Goal: Navigation & Orientation: Locate item on page

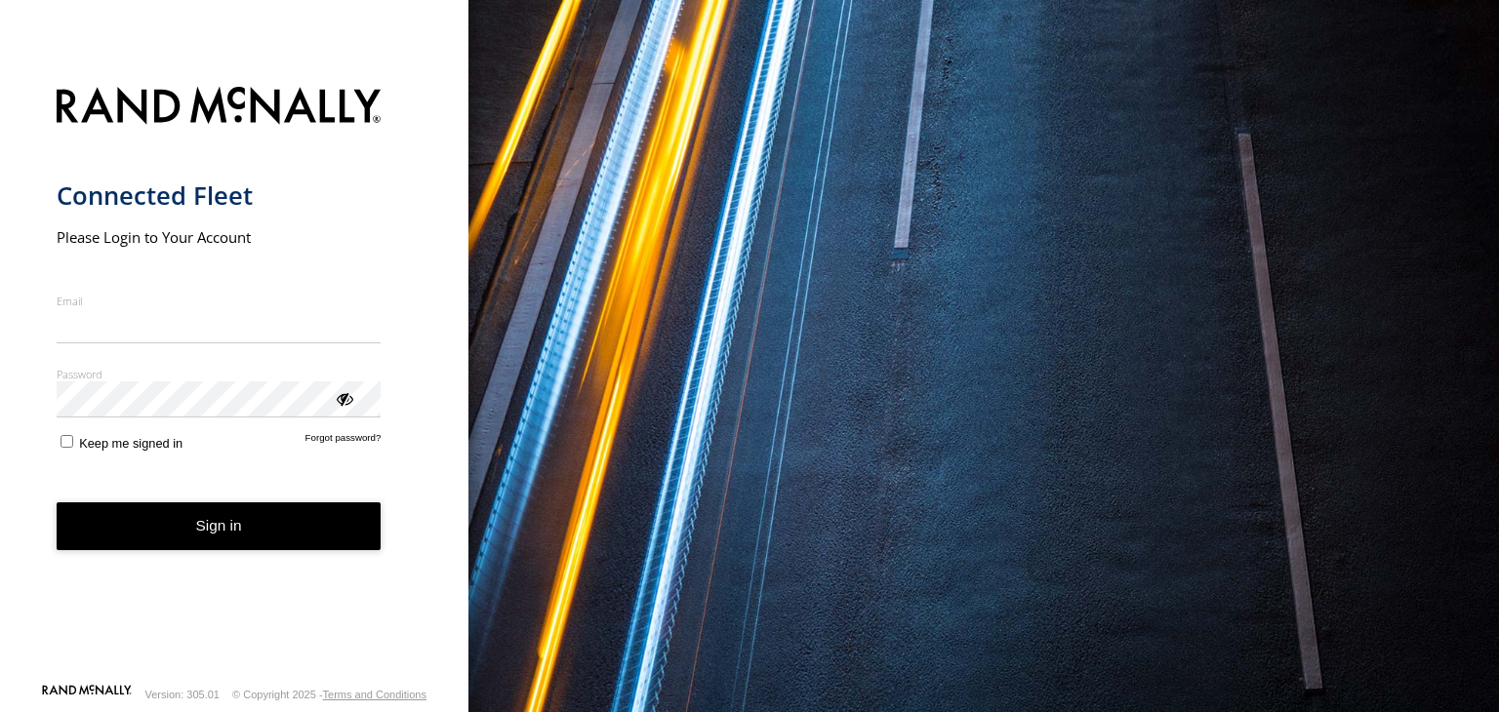
type input "**********"
click at [187, 532] on button "Sign in" at bounding box center [219, 527] width 325 height 48
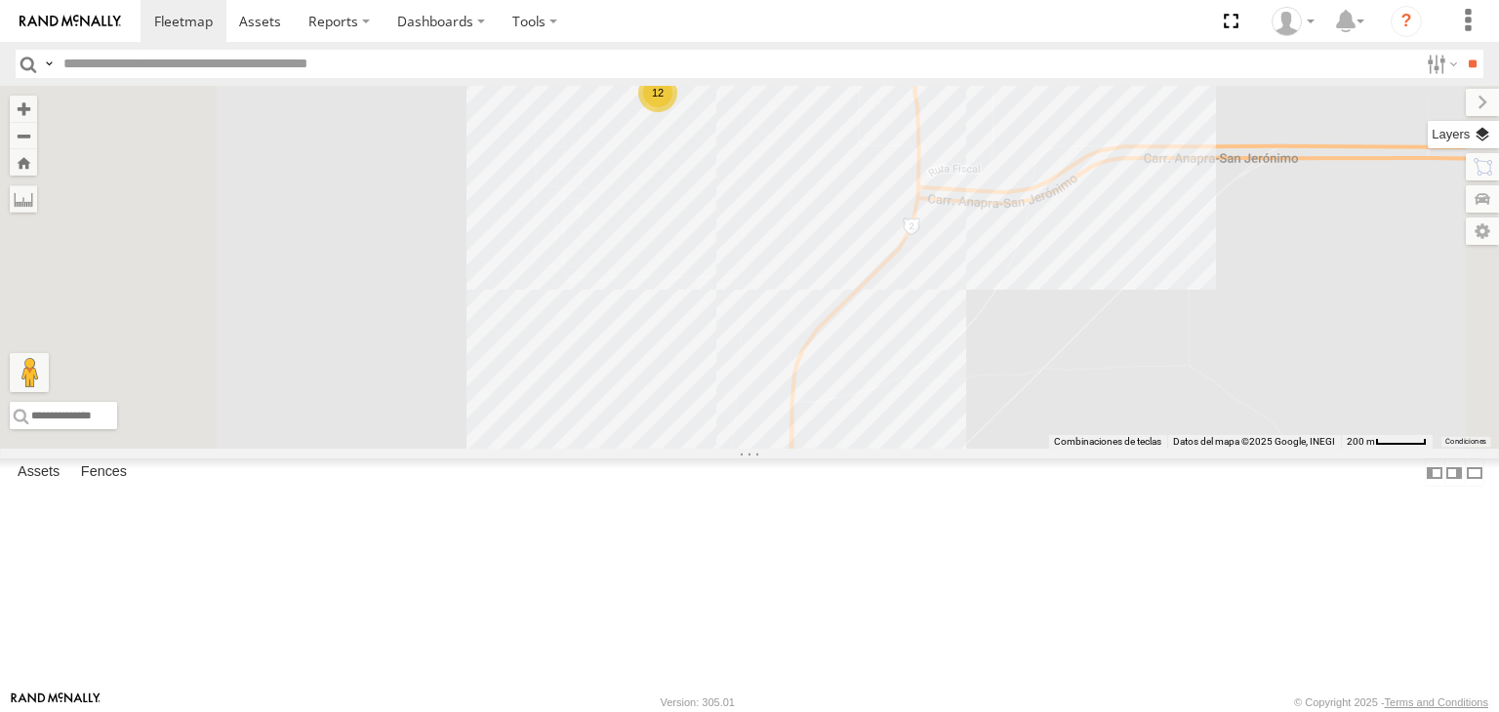
click at [1487, 129] on label at bounding box center [1463, 134] width 71 height 27
click at [0, 0] on label at bounding box center [0, 0] width 0 height 0
click at [0, 0] on span "Satellite" at bounding box center [0, 0] width 0 height 0
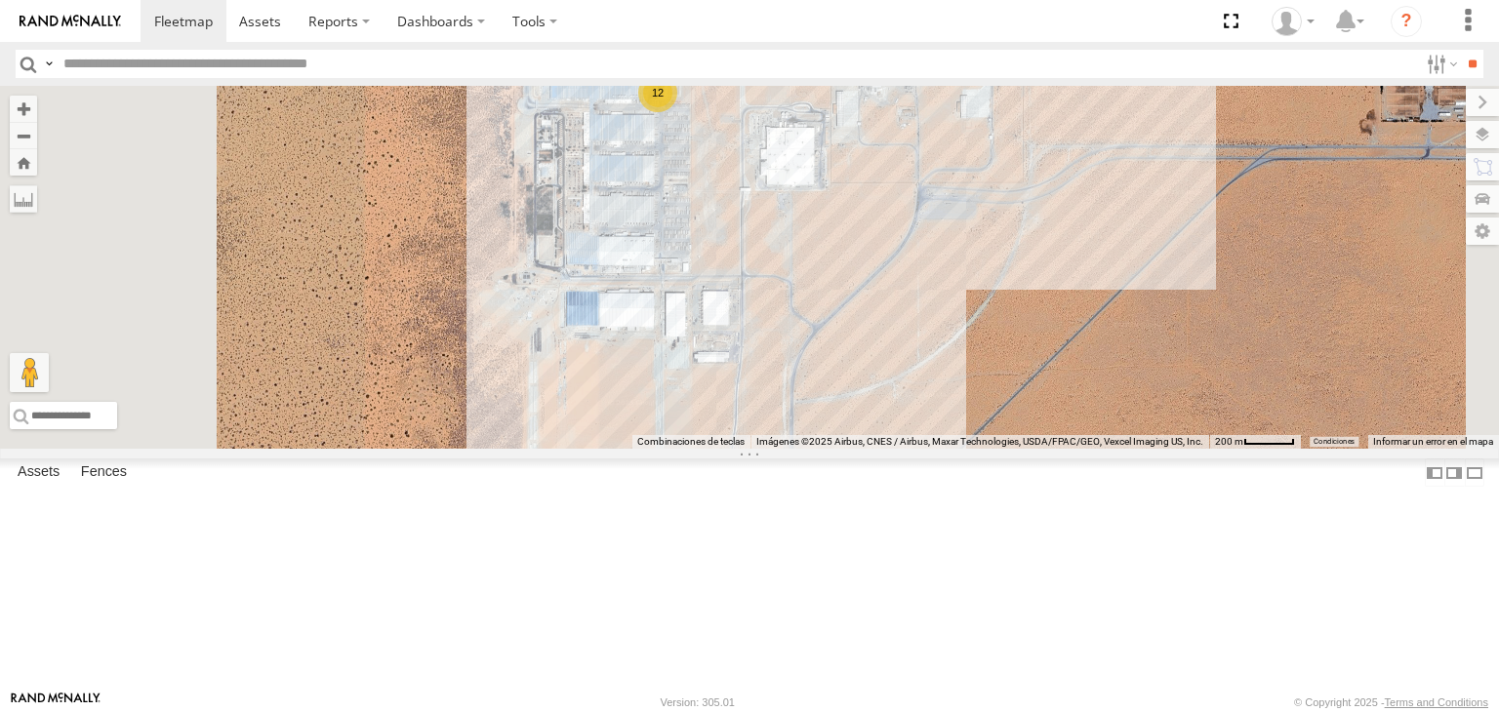
click at [1054, 396] on div "4093 8689 2909 2841 0054 12" at bounding box center [749, 267] width 1499 height 363
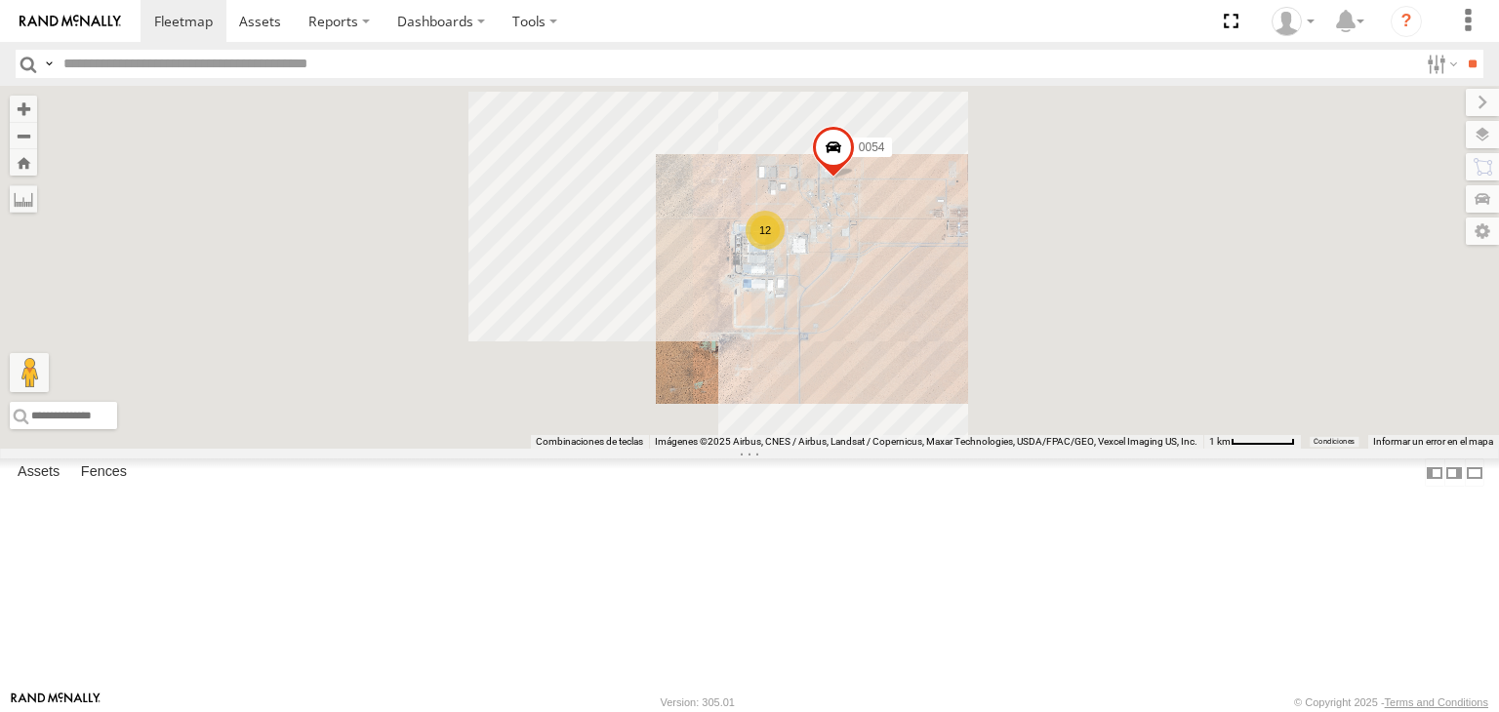
drag, startPoint x: 1132, startPoint y: 459, endPoint x: 976, endPoint y: 447, distance: 156.6
click at [978, 447] on div "4093 8689 2909 2841 0054 12" at bounding box center [749, 267] width 1499 height 363
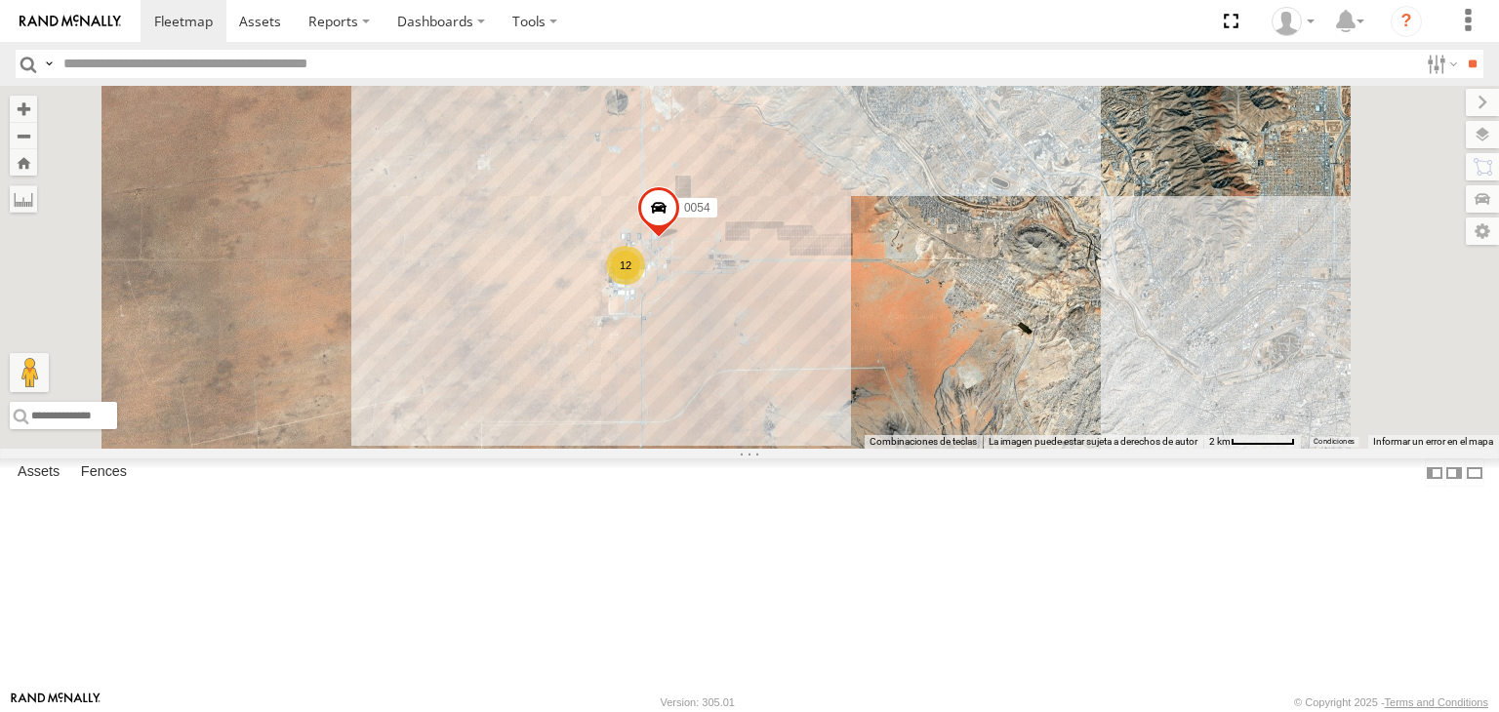
drag, startPoint x: 967, startPoint y: 423, endPoint x: 906, endPoint y: 391, distance: 69.0
click at [942, 409] on div "4093 8689 2909 2841 0054 12 2 2 112" at bounding box center [749, 267] width 1499 height 363
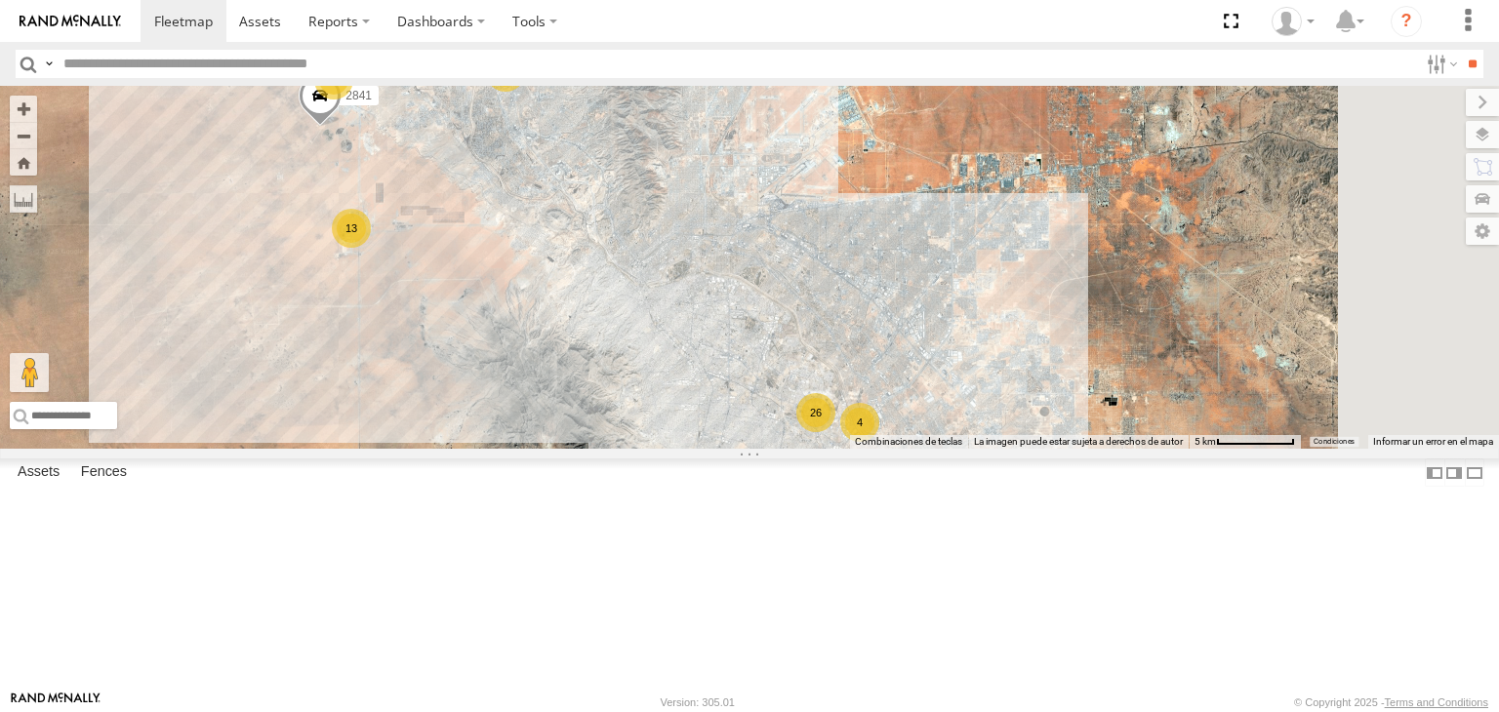
drag, startPoint x: 1135, startPoint y: 489, endPoint x: 856, endPoint y: 463, distance: 280.4
click at [856, 449] on div "4093 8689 2909 2841 13 26 3 2 4" at bounding box center [749, 267] width 1499 height 363
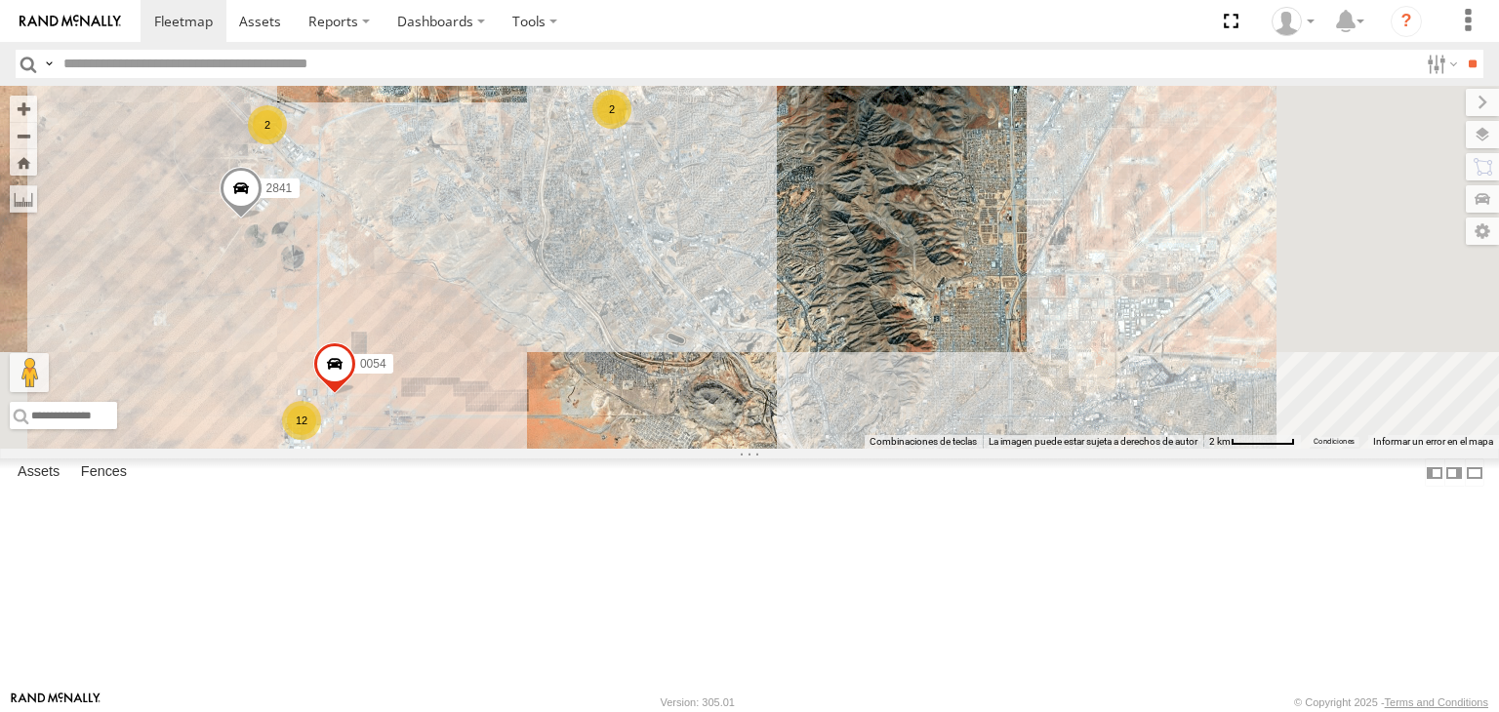
drag, startPoint x: 609, startPoint y: 373, endPoint x: 790, endPoint y: 204, distance: 247.2
click at [790, 204] on div "4093 8689 2841 12 2 2 2 0054" at bounding box center [749, 267] width 1499 height 363
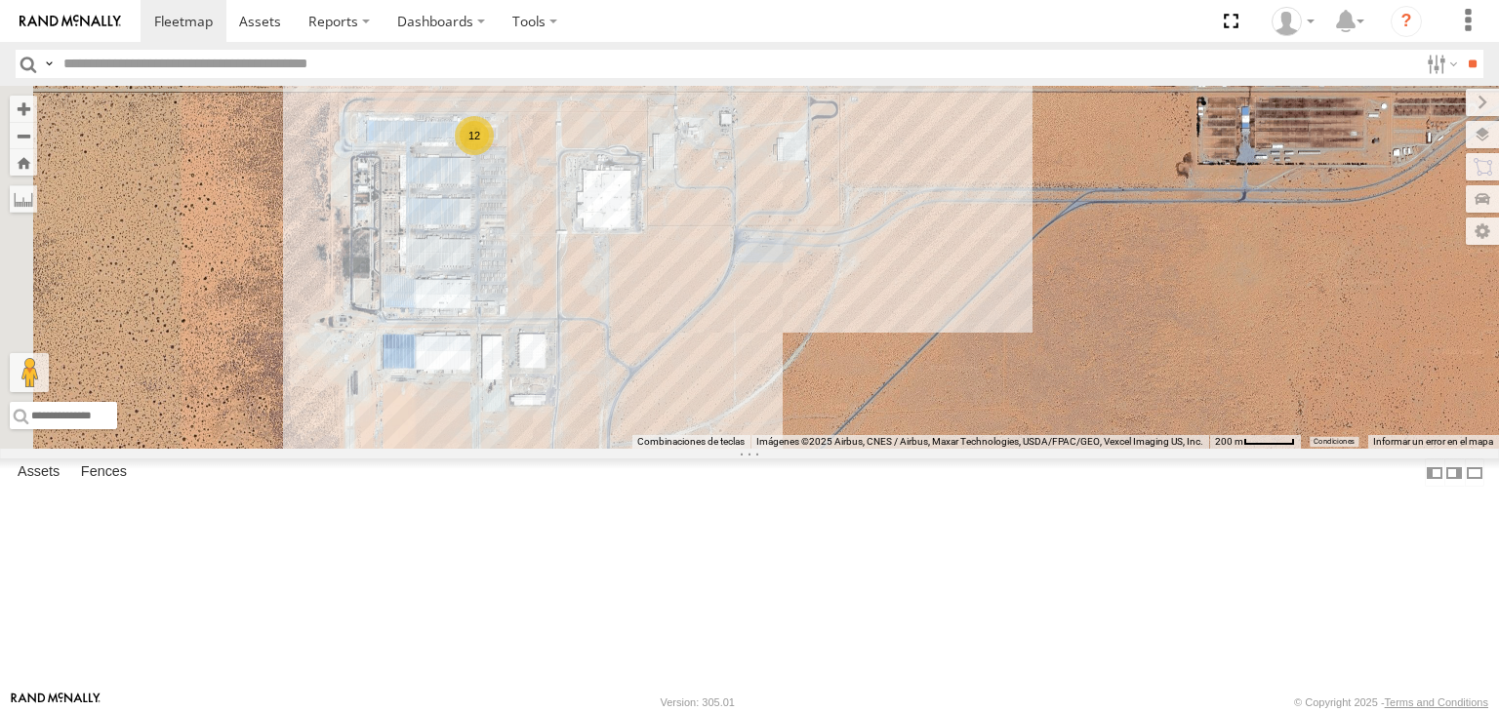
drag, startPoint x: 734, startPoint y: 290, endPoint x: 778, endPoint y: 309, distance: 48.1
click at [775, 309] on div "4093 8689 2841 0054 12" at bounding box center [749, 267] width 1499 height 363
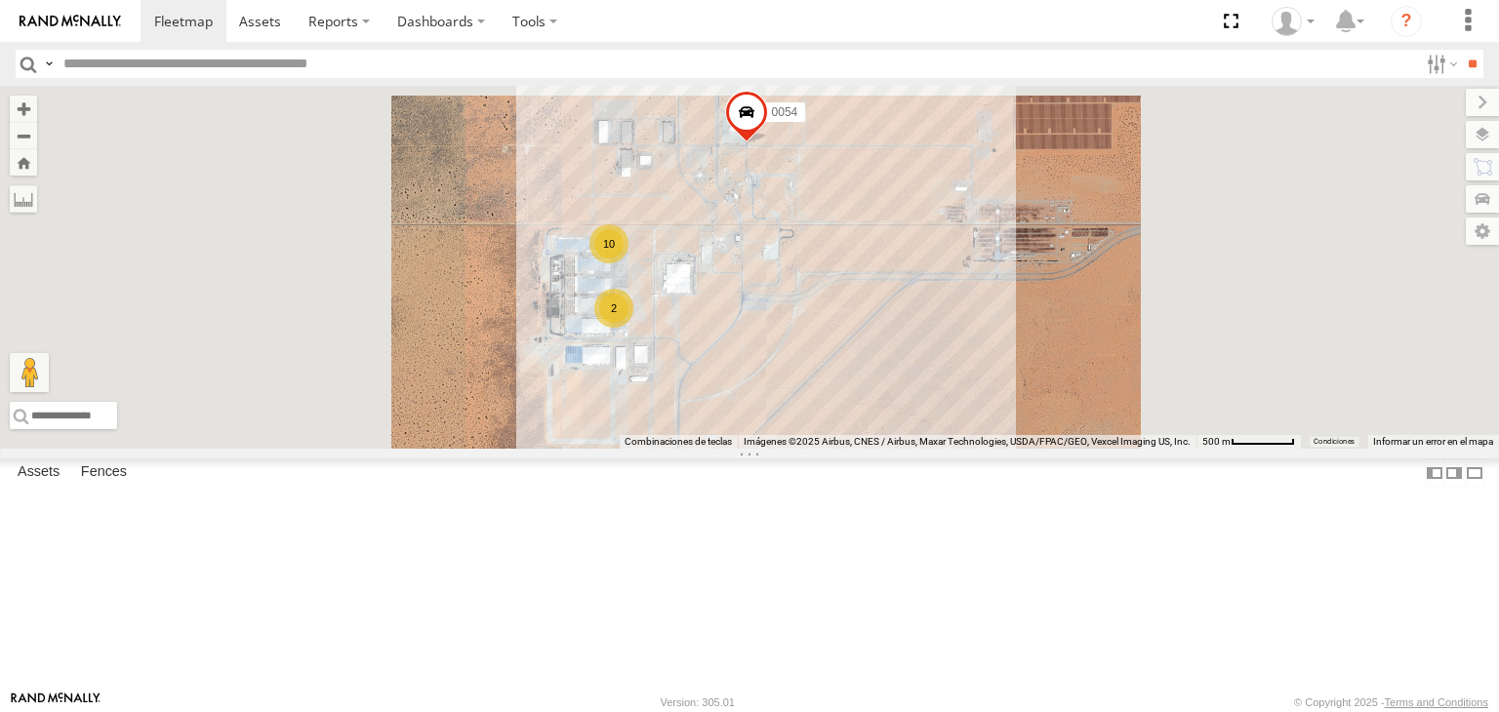
drag, startPoint x: 963, startPoint y: 455, endPoint x: 795, endPoint y: 462, distance: 168.0
click at [795, 449] on div "0054 10 2" at bounding box center [749, 267] width 1499 height 363
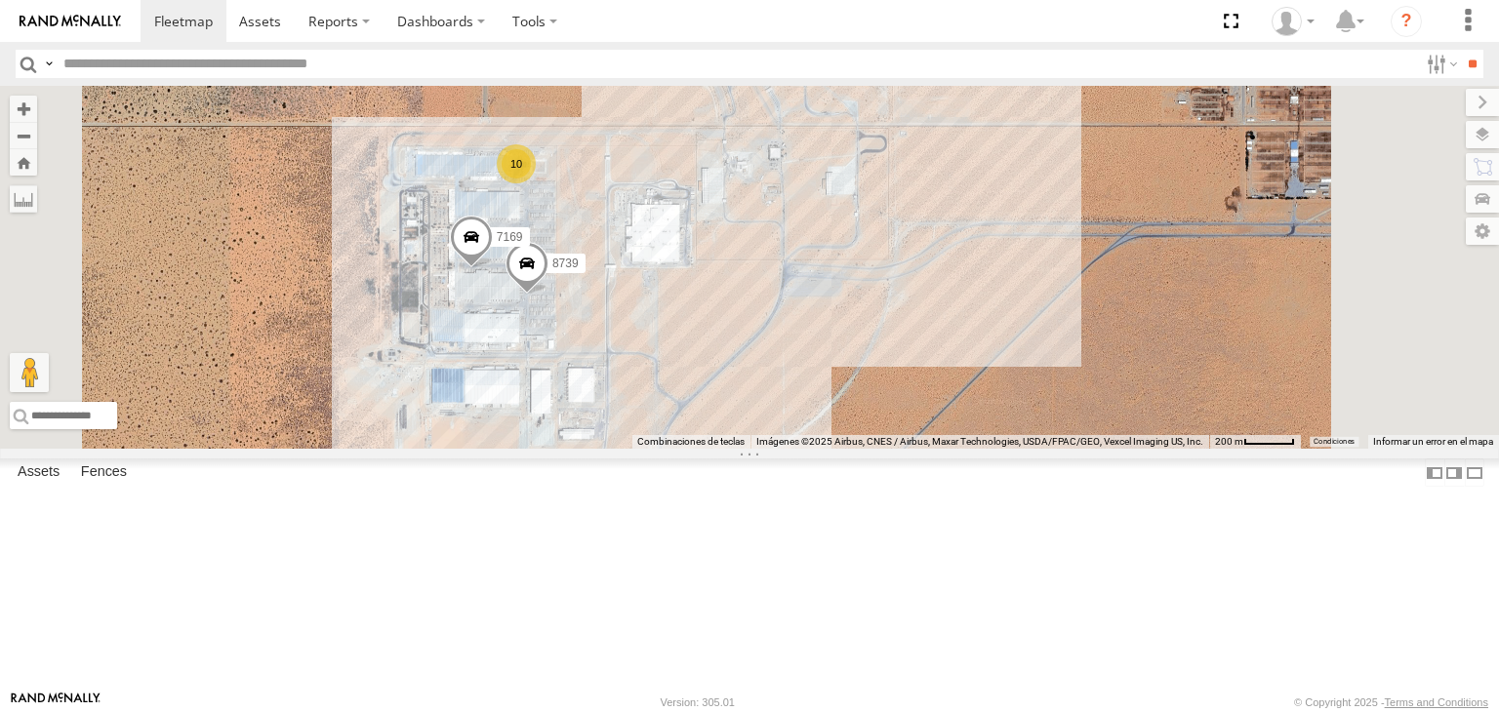
drag, startPoint x: 769, startPoint y: 288, endPoint x: 770, endPoint y: 313, distance: 25.4
click at [770, 313] on div "0054 3485186707B8 2841 8739 7169 10" at bounding box center [749, 267] width 1499 height 363
drag, startPoint x: 728, startPoint y: 356, endPoint x: 793, endPoint y: 344, distance: 66.6
click at [493, 269] on span at bounding box center [471, 243] width 43 height 53
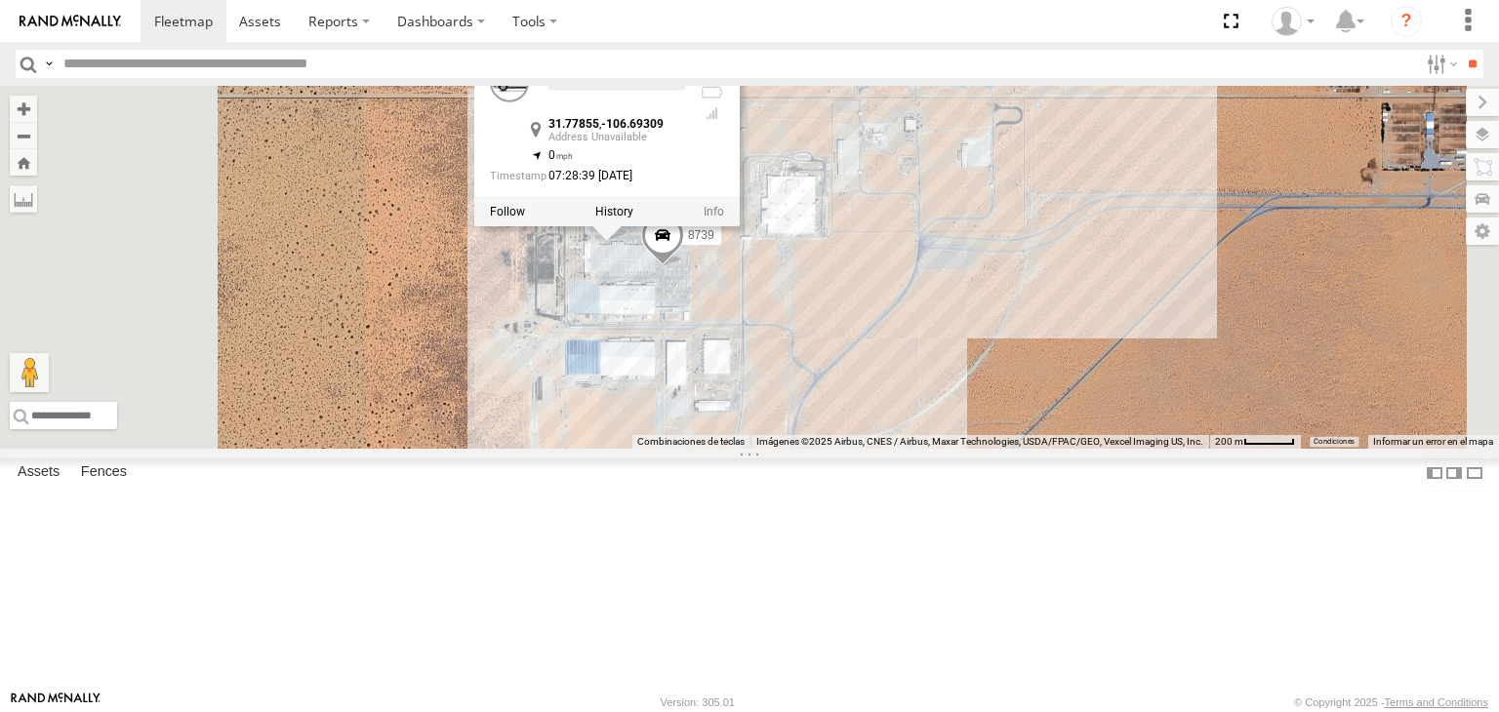
click at [1063, 395] on div "0054 3485186707B8 2841 8739 7169 10 7169 31.77855 , -106.69309 0 07:28:39 08/13…" at bounding box center [749, 267] width 1499 height 363
